Goal: Task Accomplishment & Management: Manage account settings

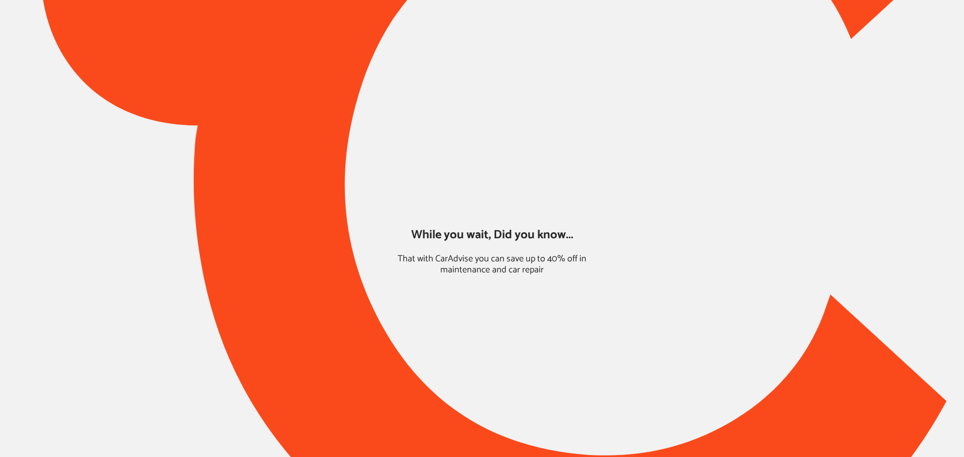
type input "*****"
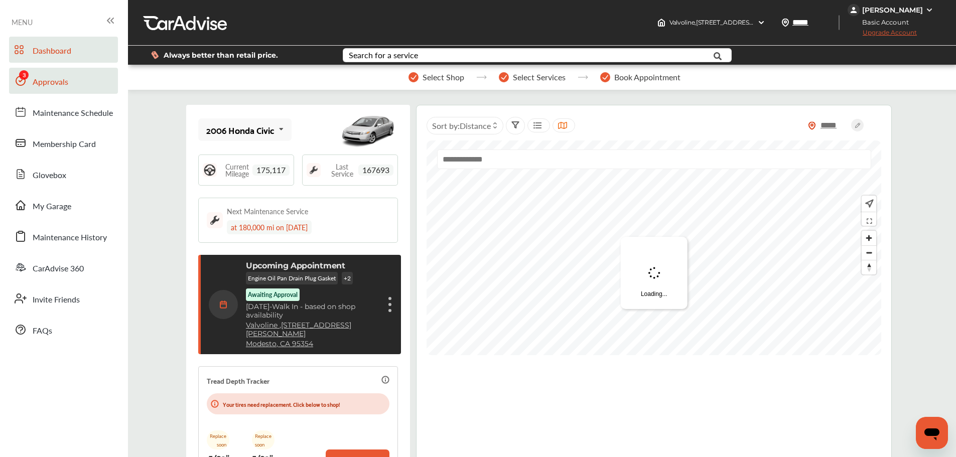
click at [70, 77] on link "Approvals" at bounding box center [63, 81] width 109 height 26
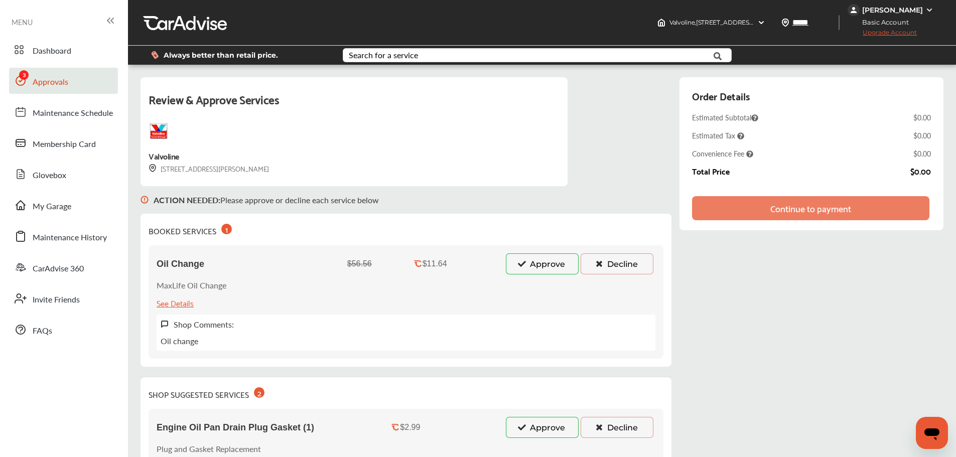
click at [539, 268] on button "Approve" at bounding box center [542, 263] width 73 height 21
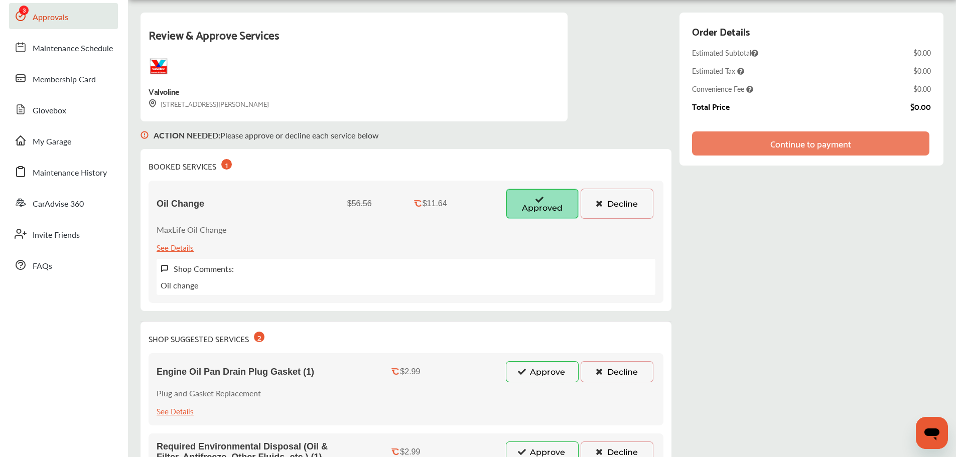
scroll to position [100, 0]
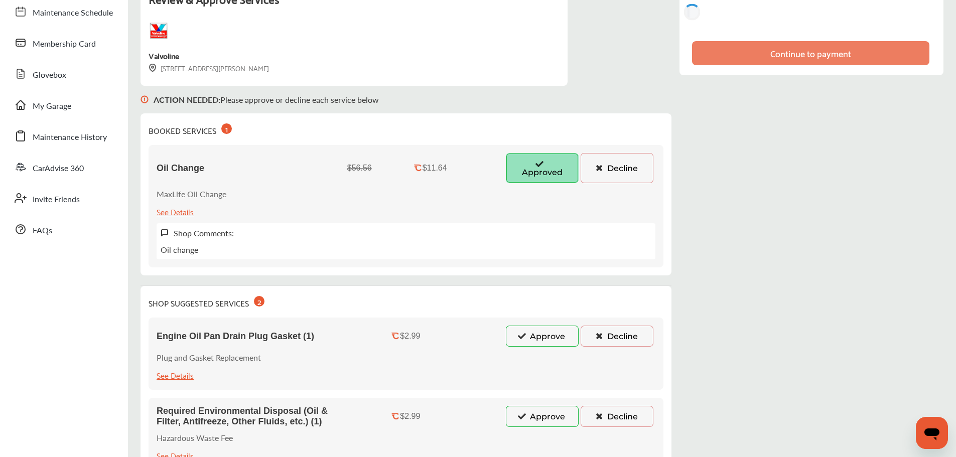
click at [536, 326] on button "Approve" at bounding box center [542, 336] width 73 height 21
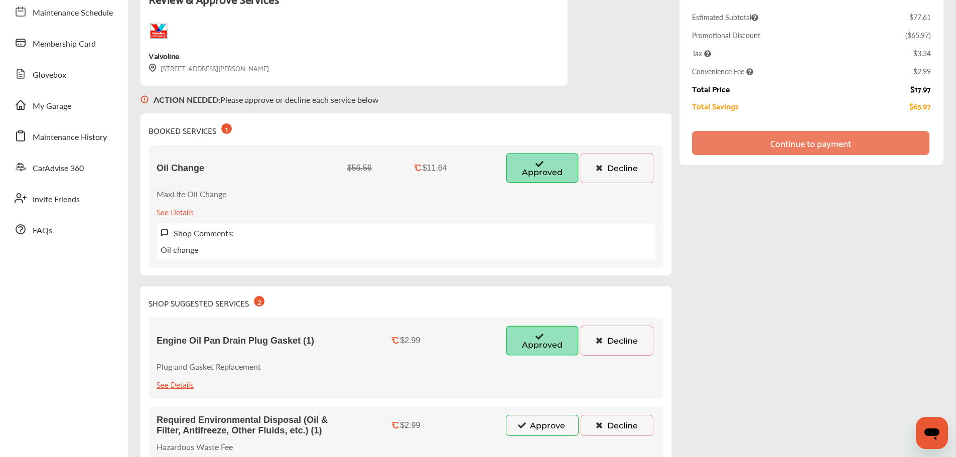
click at [548, 423] on button "Approve" at bounding box center [542, 425] width 73 height 21
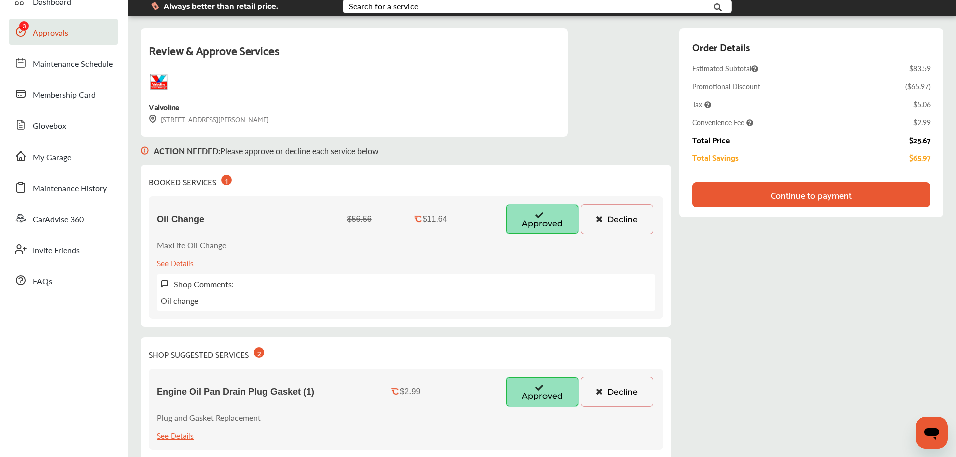
scroll to position [0, 0]
